Goal: Task Accomplishment & Management: Complete application form

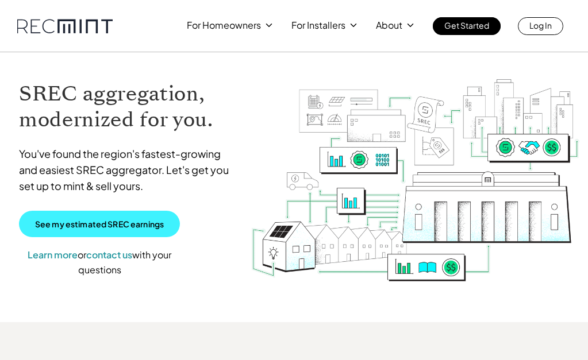
click at [120, 220] on p "See my estimated SREC earnings" at bounding box center [99, 224] width 129 height 10
click at [110, 221] on p "See my estimated SREC earnings" at bounding box center [99, 224] width 129 height 10
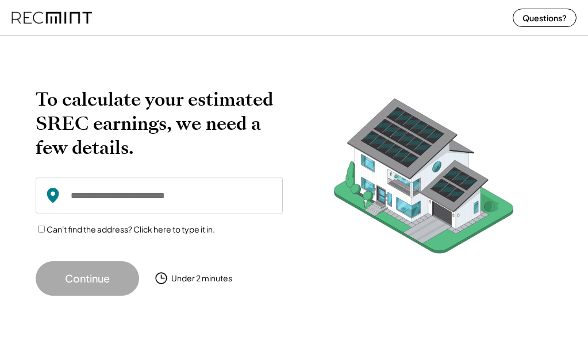
click at [143, 193] on input "input" at bounding box center [159, 195] width 247 height 37
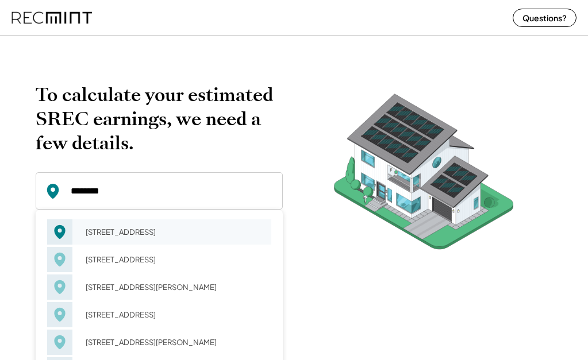
click at [163, 233] on div "7211 Willow Ave Takoma Park, MD 20912" at bounding box center [174, 232] width 193 height 16
type input "**********"
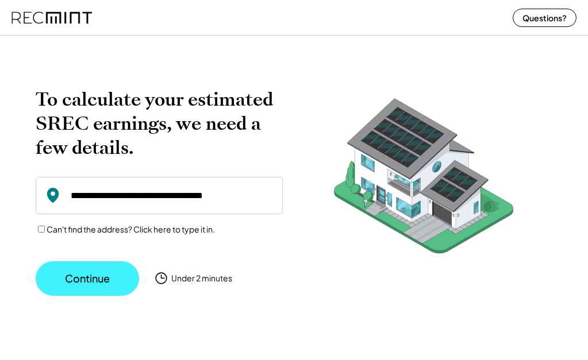
click at [96, 279] on button "Continue" at bounding box center [87, 279] width 103 height 34
